Goal: Entertainment & Leisure: Consume media (video, audio)

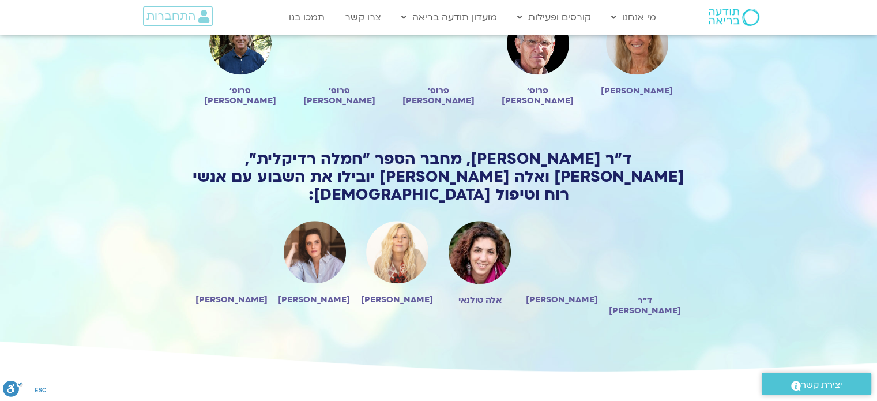
scroll to position [992, 0]
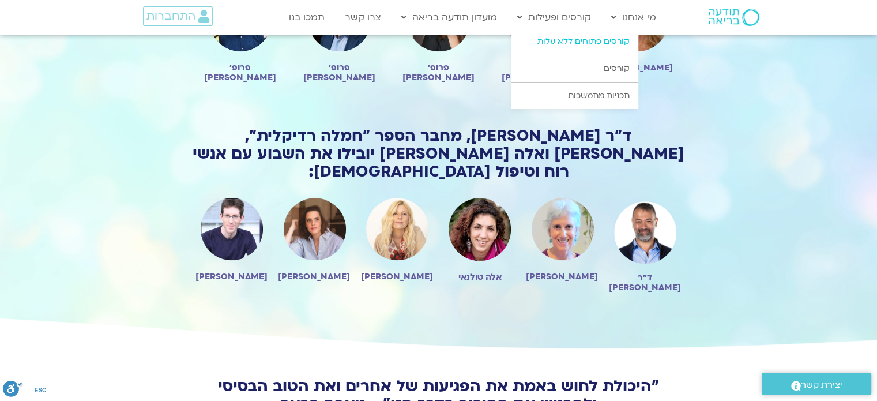
click at [556, 39] on link "קורסים פתוחים ללא עלות" at bounding box center [574, 41] width 127 height 27
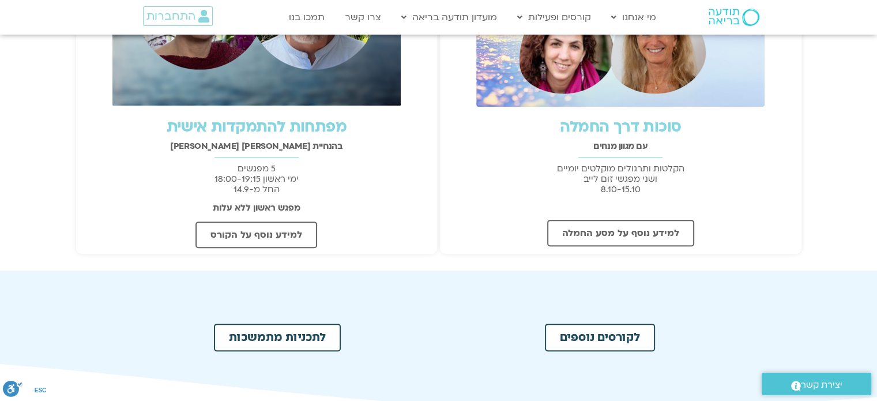
scroll to position [392, 0]
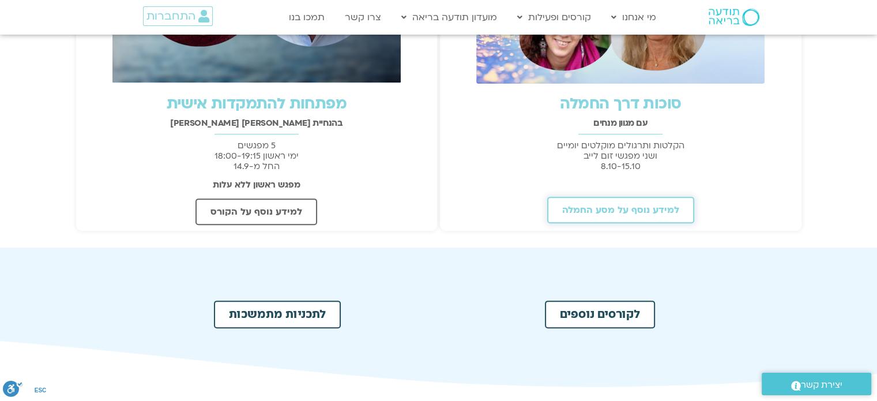
click at [632, 209] on span "למידע נוסף על מסע החמלה" at bounding box center [620, 210] width 117 height 10
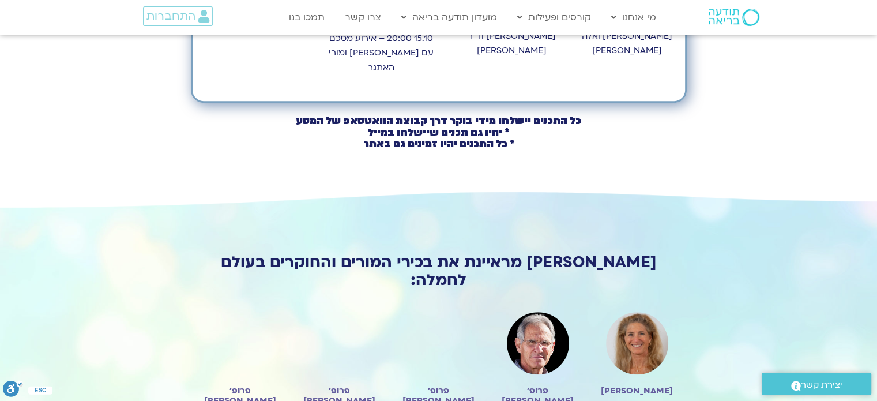
scroll to position [692, 0]
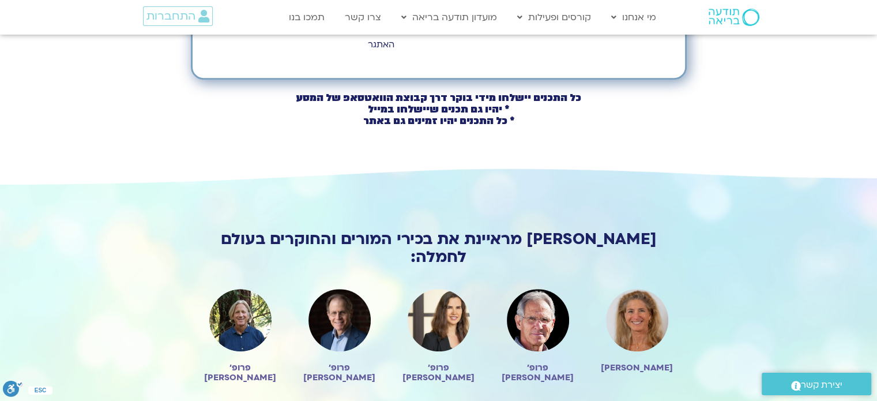
click at [640, 289] on img at bounding box center [637, 320] width 62 height 62
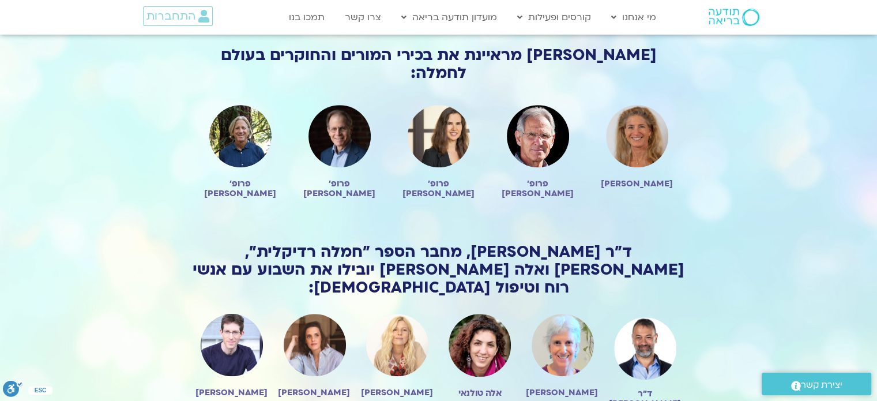
scroll to position [876, 0]
click at [634, 313] on img at bounding box center [645, 348] width 62 height 70
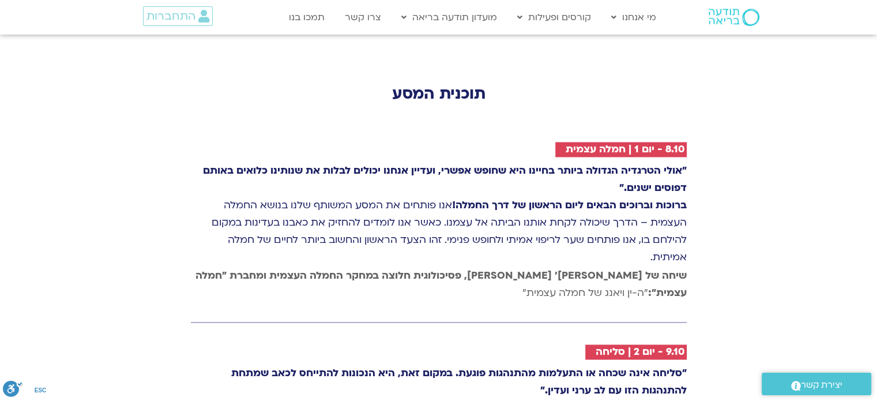
scroll to position [1660, 0]
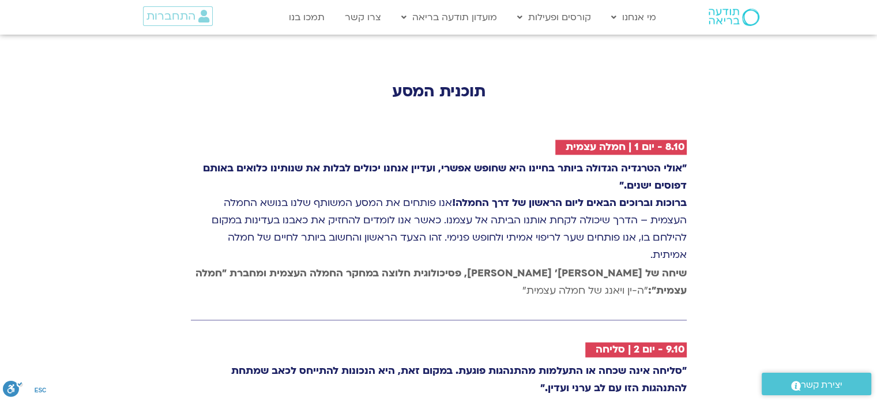
click at [578, 266] on strong "שיחה של טארה בראך ופרופ׳ קריסטין נף, פסיכולוגית חלוצה במחקר החמלה העצמית ומחברת…" at bounding box center [440, 281] width 491 height 31
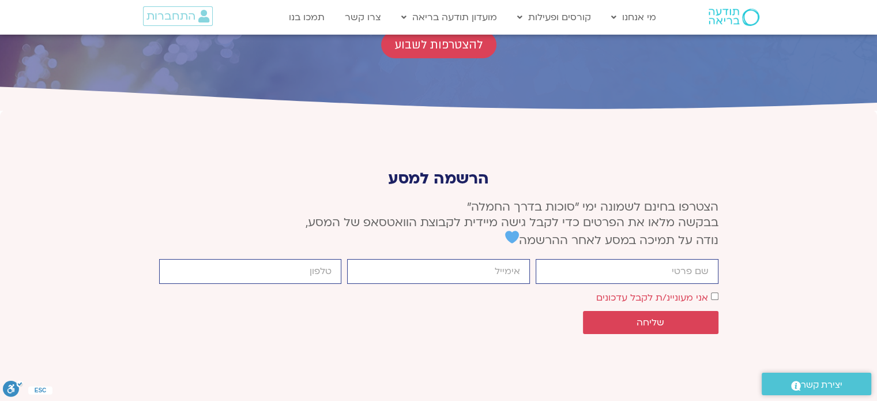
scroll to position [4358, 0]
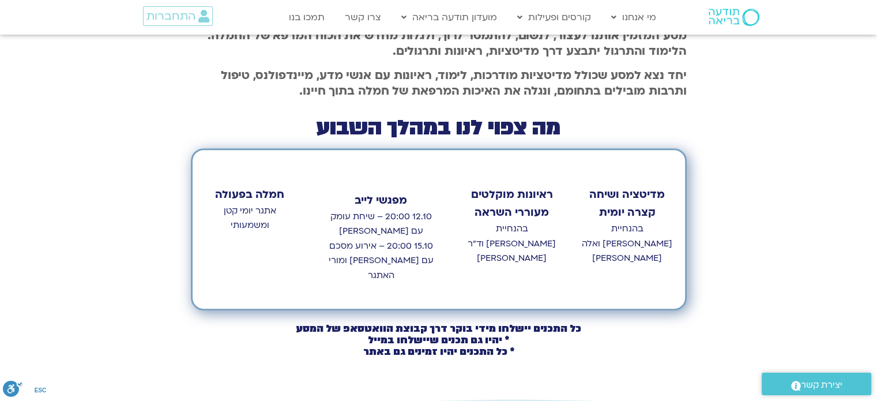
scroll to position [484, 0]
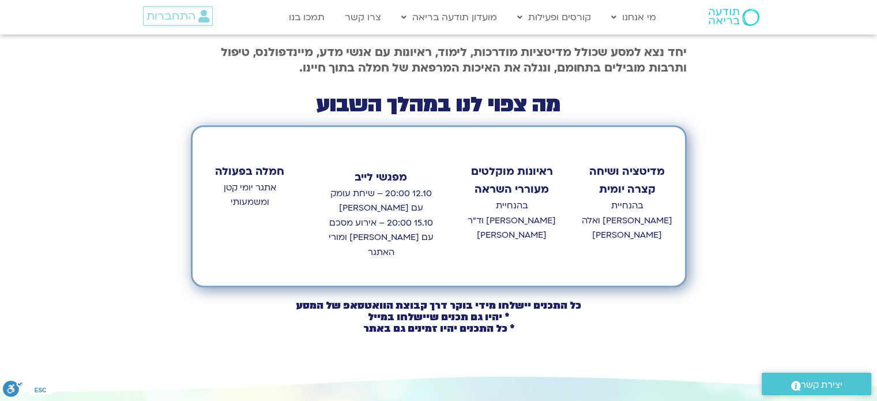
click at [512, 164] on strong "ראיונות מוקלטים מעוררי השראה" at bounding box center [512, 180] width 82 height 33
click at [387, 170] on strong "מפגשי לייב" at bounding box center [381, 177] width 52 height 14
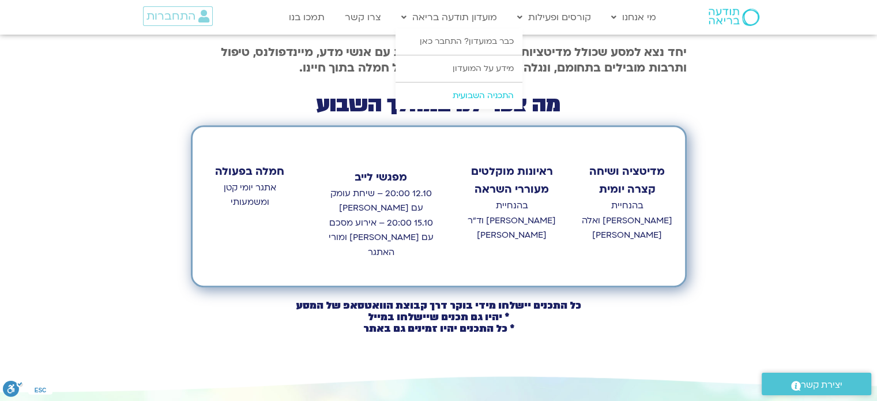
click at [466, 93] on link "התכניה השבועית" at bounding box center [458, 95] width 127 height 27
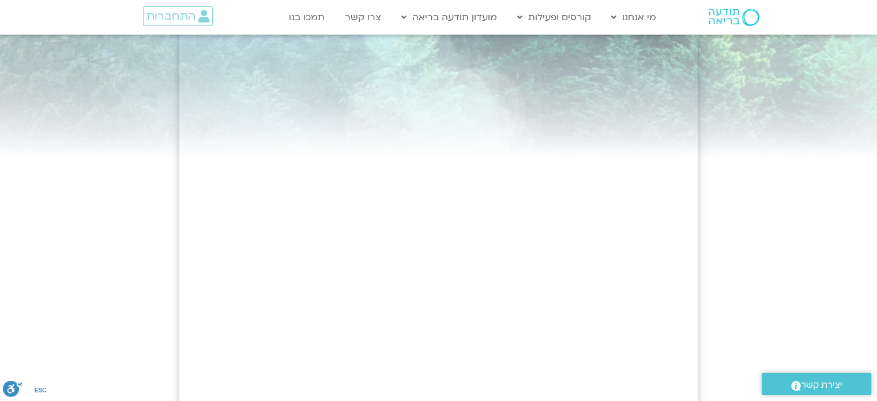
scroll to position [69, 0]
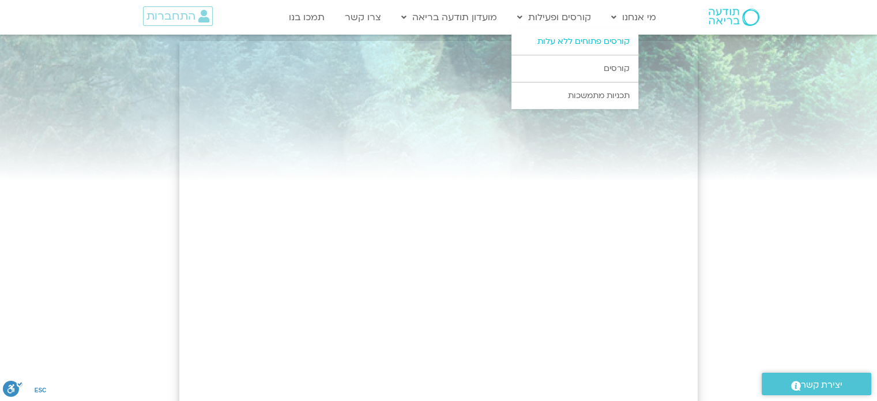
click at [597, 43] on link "קורסים פתוחים ללא עלות" at bounding box center [574, 41] width 127 height 27
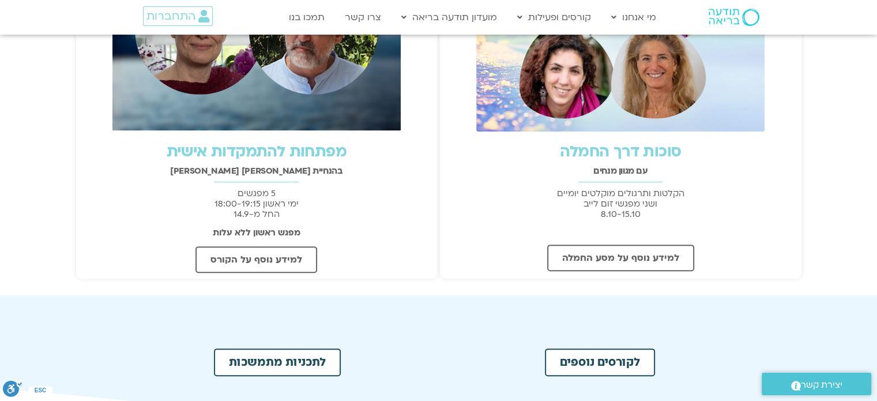
scroll to position [346, 0]
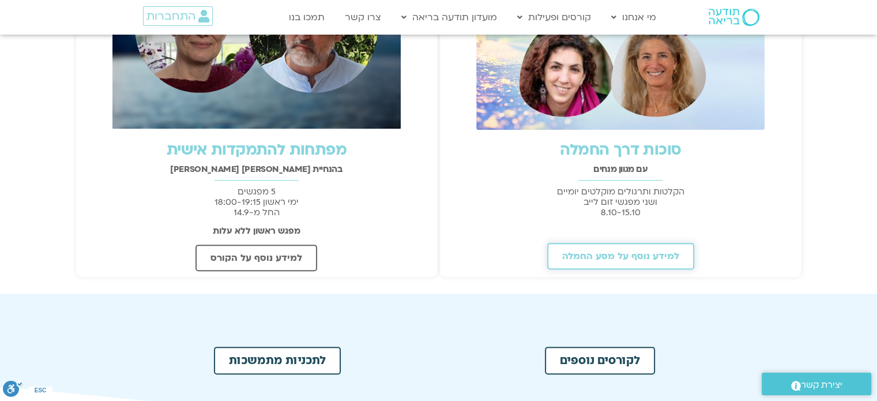
click at [608, 256] on span "למידע נוסף על מסע החמלה" at bounding box center [620, 256] width 117 height 10
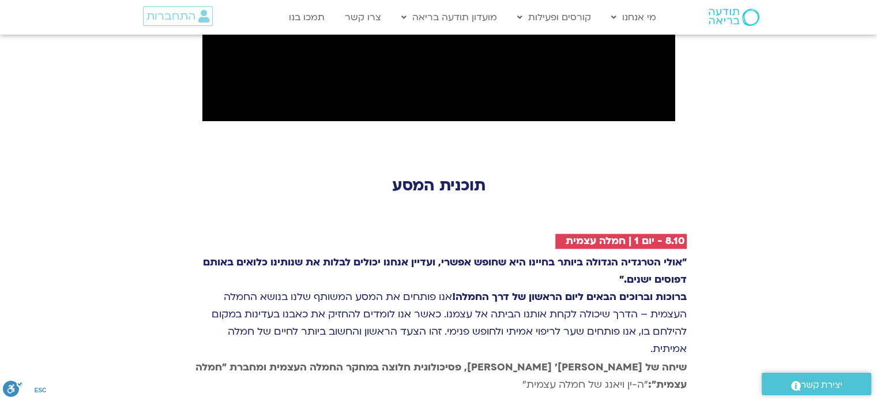
scroll to position [1568, 0]
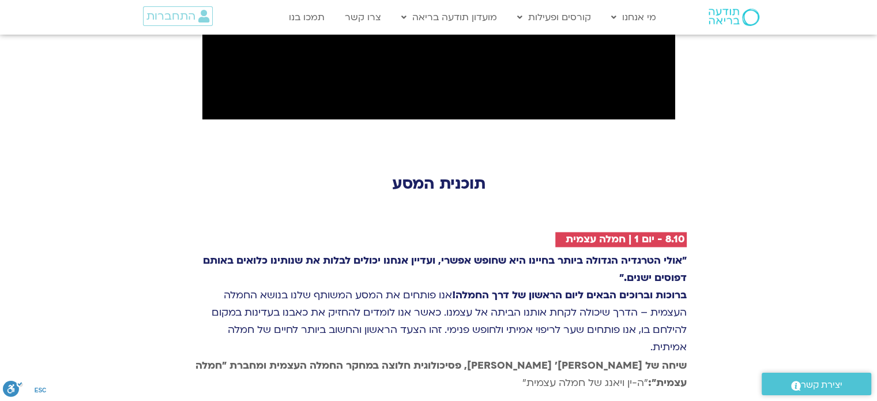
click at [673, 359] on strong "שיחה של [PERSON_NAME]׳ [PERSON_NAME], פסיכולוגית חלוצה במחקר החמלה העצמית ומחבר…" at bounding box center [440, 374] width 491 height 31
click at [585, 233] on h2 "8.10 - יום 1 | חמלה עצמית" at bounding box center [625, 239] width 119 height 12
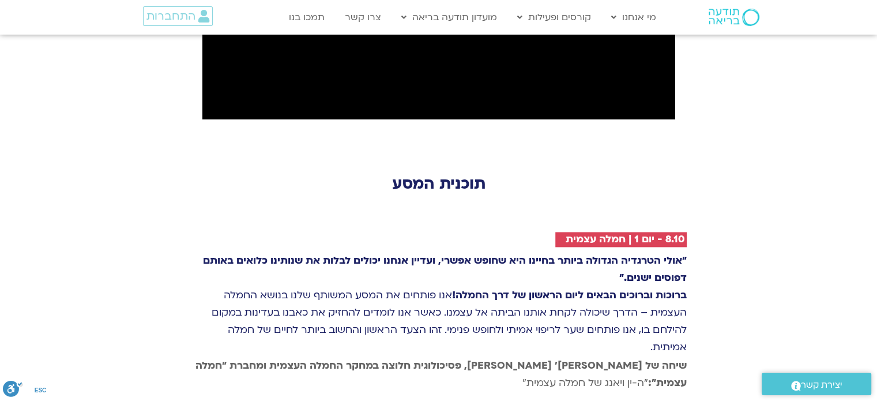
click at [525, 359] on strong "שיחה של טארה בראך ופרופ׳ קריסטין נף, פסיכולוגית חלוצה במחקר החמלה העצמית ומחברת…" at bounding box center [440, 374] width 491 height 31
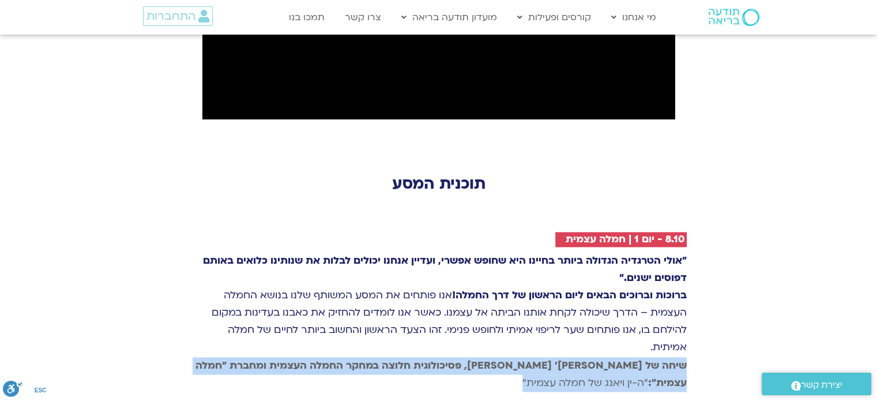
click at [525, 359] on strong "שיחה של טארה בראך ופרופ׳ קריסטין נף, פסיכולוגית חלוצה במחקר החמלה העצמית ומחברת…" at bounding box center [440, 374] width 491 height 31
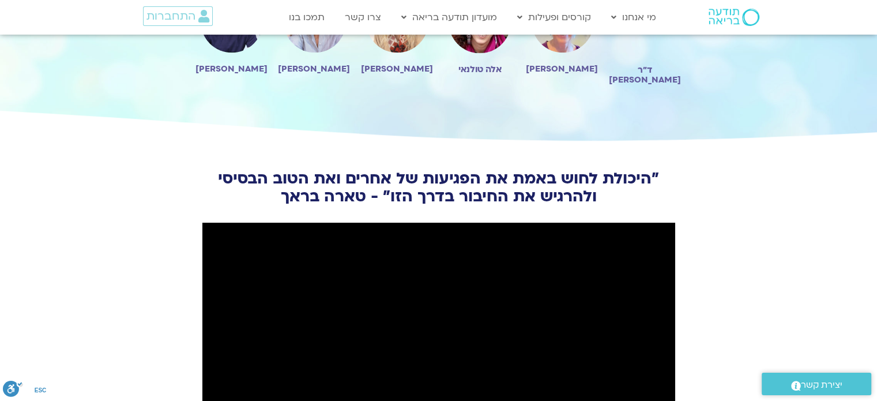
scroll to position [1176, 0]
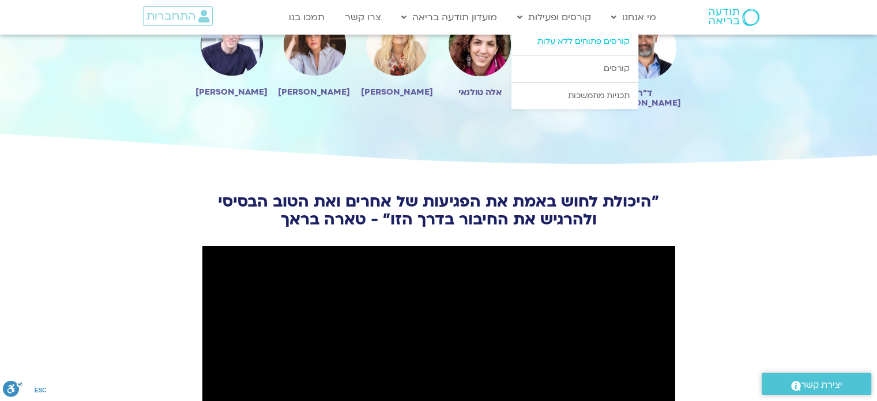
click at [606, 40] on link "קורסים פתוחים ללא עלות" at bounding box center [574, 41] width 127 height 27
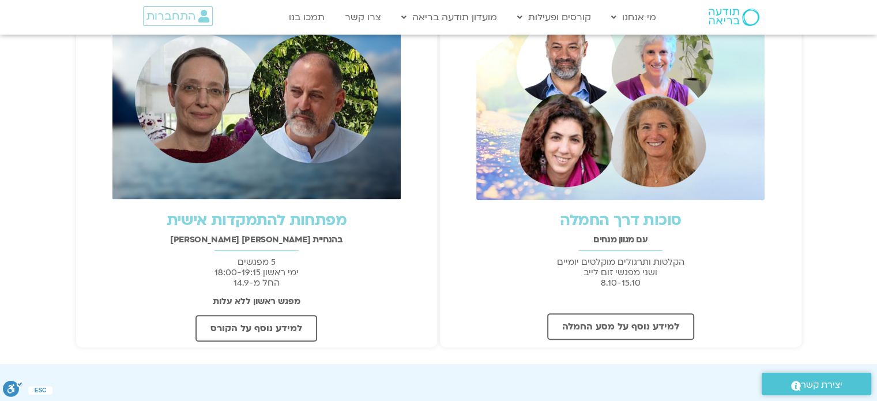
scroll to position [277, 0]
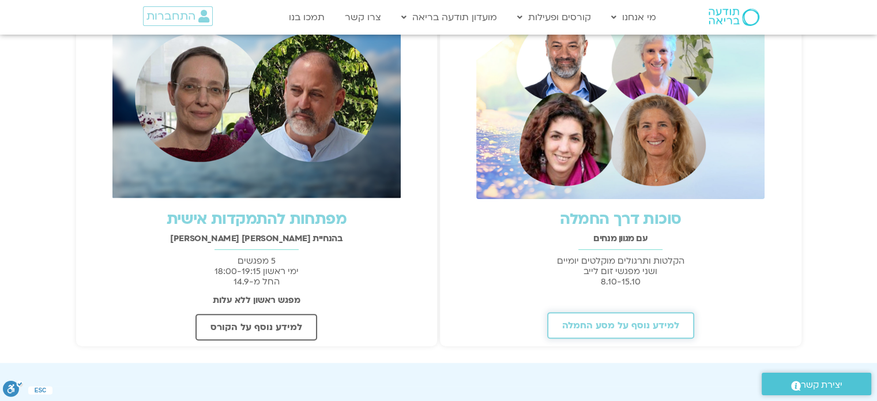
click at [627, 327] on span "למידע נוסף על מסע החמלה" at bounding box center [620, 325] width 117 height 10
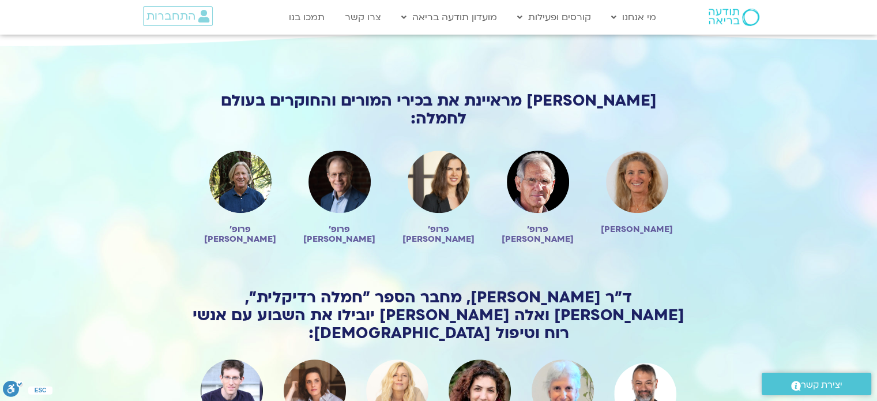
scroll to position [853, 0]
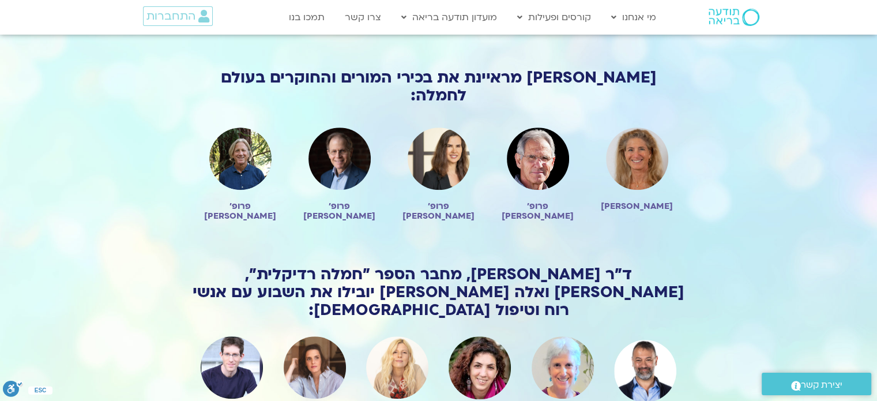
click at [643, 336] on img at bounding box center [645, 371] width 62 height 70
click at [636, 127] on img at bounding box center [637, 158] width 62 height 62
click at [181, 16] on span "התחברות" at bounding box center [170, 16] width 49 height 13
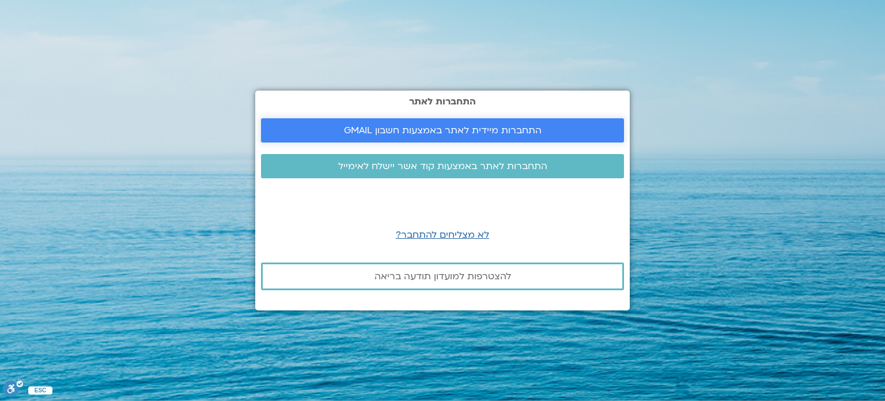
click at [420, 125] on span "התחברות מיידית לאתר באמצעות חשבון GMAIL" at bounding box center [443, 130] width 198 height 10
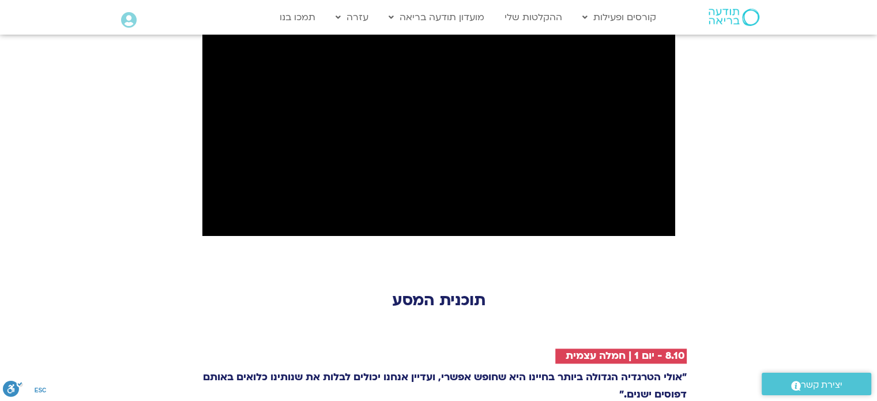
scroll to position [1453, 0]
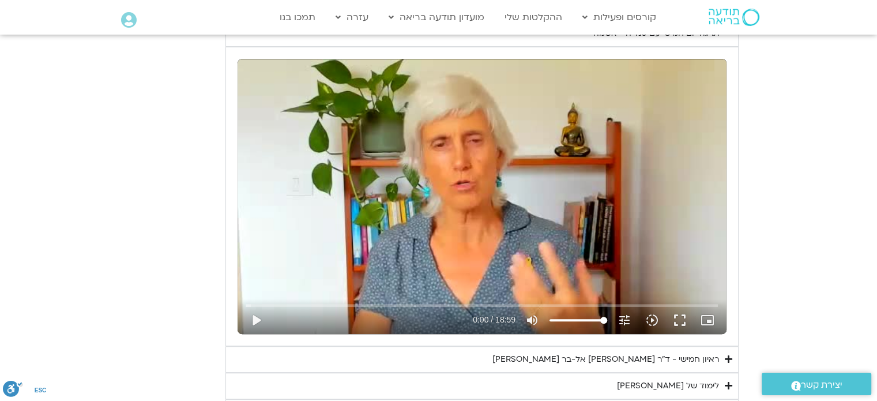
scroll to position [507, 0]
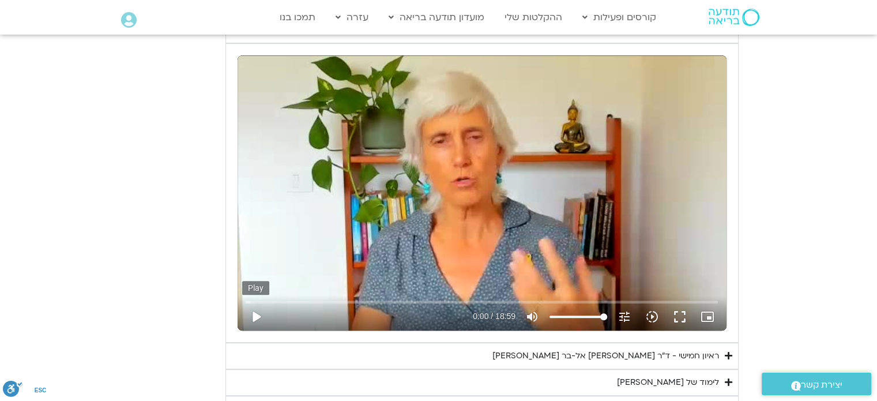
click at [256, 313] on button "play_arrow" at bounding box center [256, 317] width 28 height 28
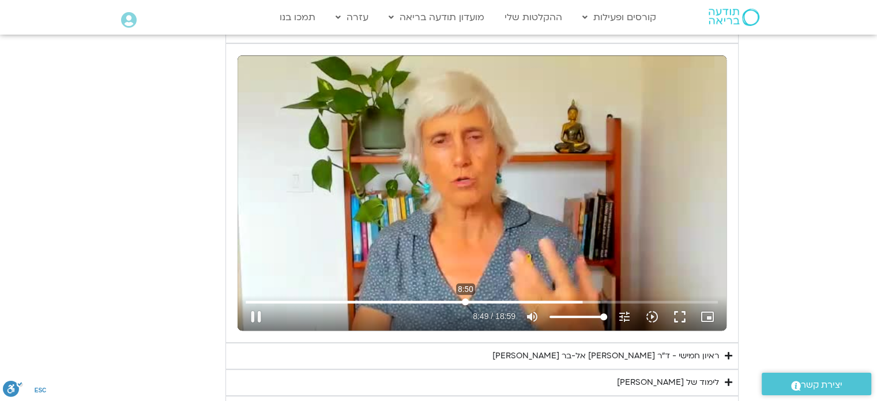
click at [465, 298] on input "Seek" at bounding box center [482, 301] width 472 height 7
click at [678, 354] on div "ראיון חמישי - ד"ר אסף סטי אל-בר ודנה ברגר" at bounding box center [605, 356] width 227 height 14
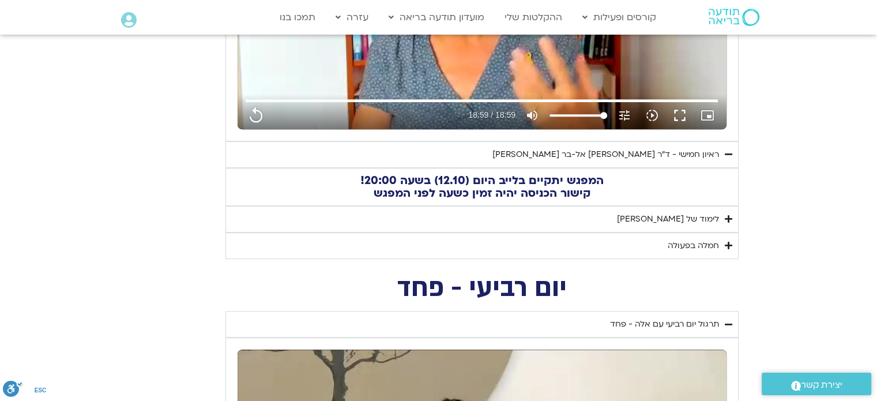
scroll to position [726, 0]
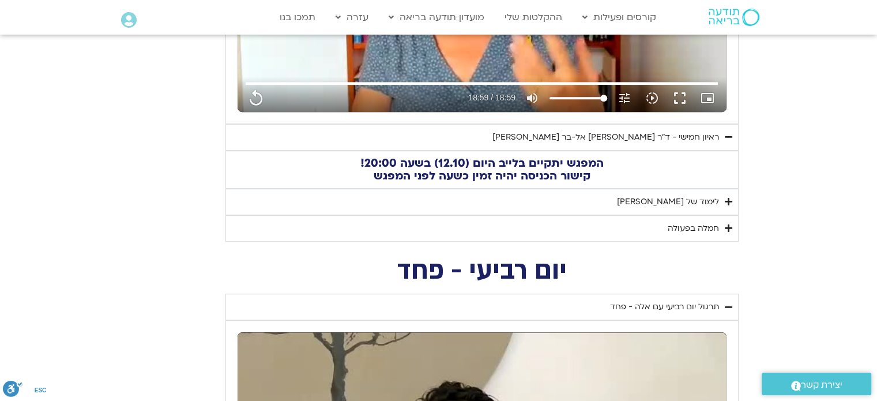
click at [690, 199] on div "לימוד של טארה" at bounding box center [668, 202] width 102 height 14
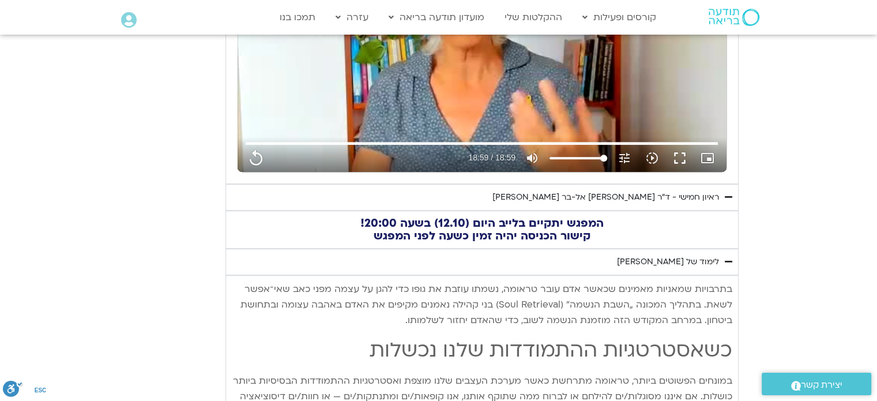
scroll to position [662, 0]
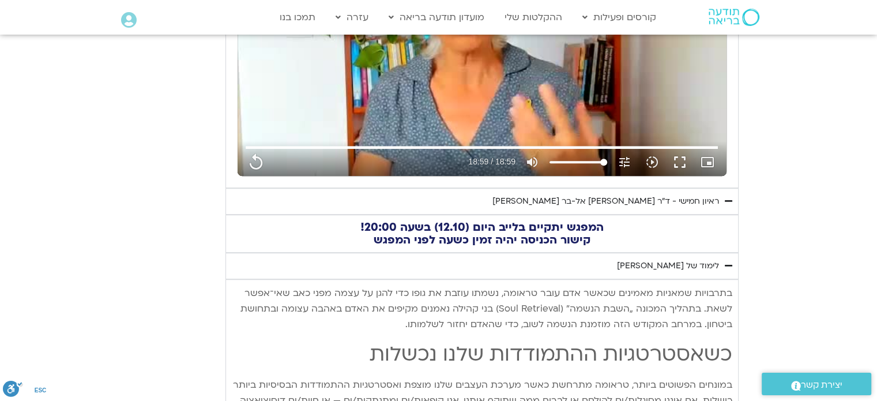
type input "1139.36"
